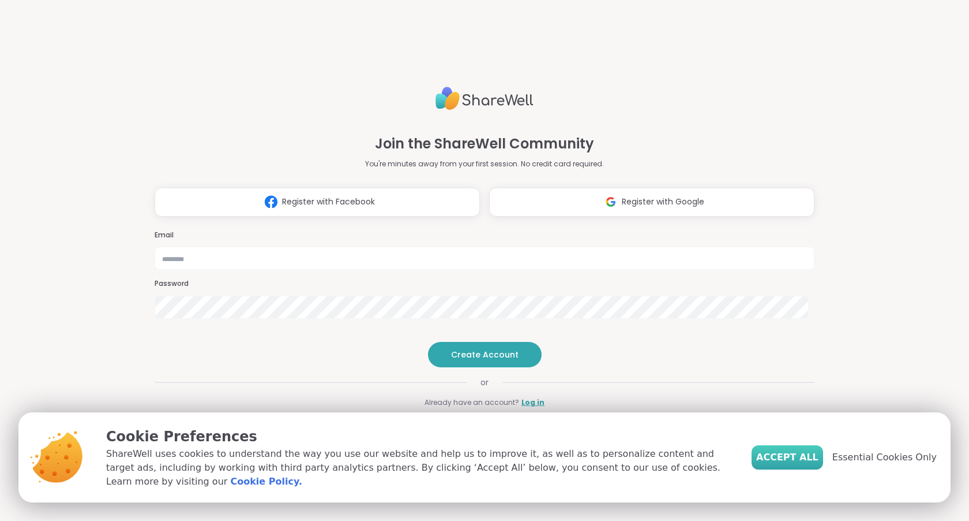
click at [789, 458] on span "Accept All" at bounding box center [788, 457] width 62 height 14
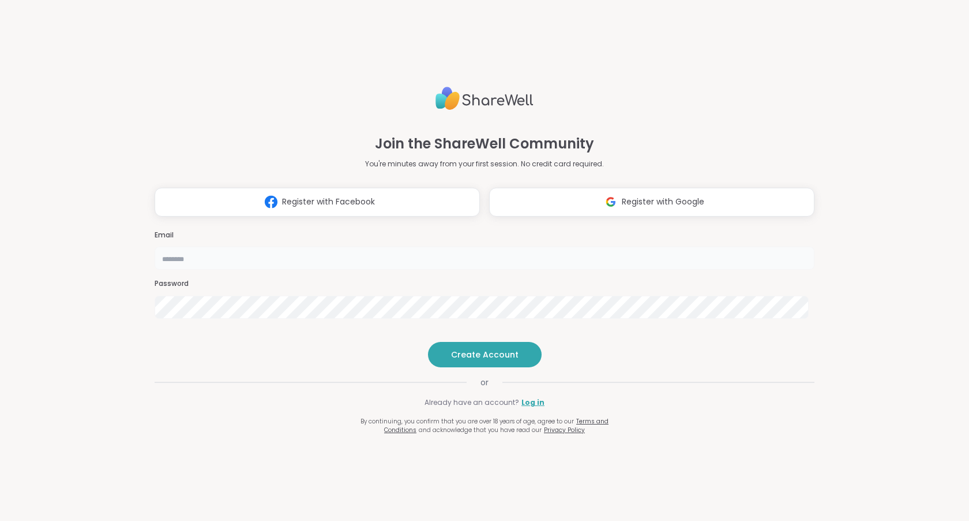
click at [403, 246] on input "email" at bounding box center [485, 257] width 660 height 23
type input "**********"
click at [477, 360] on span "Create Account" at bounding box center [485, 355] width 68 height 12
